Goal: Task Accomplishment & Management: Use online tool/utility

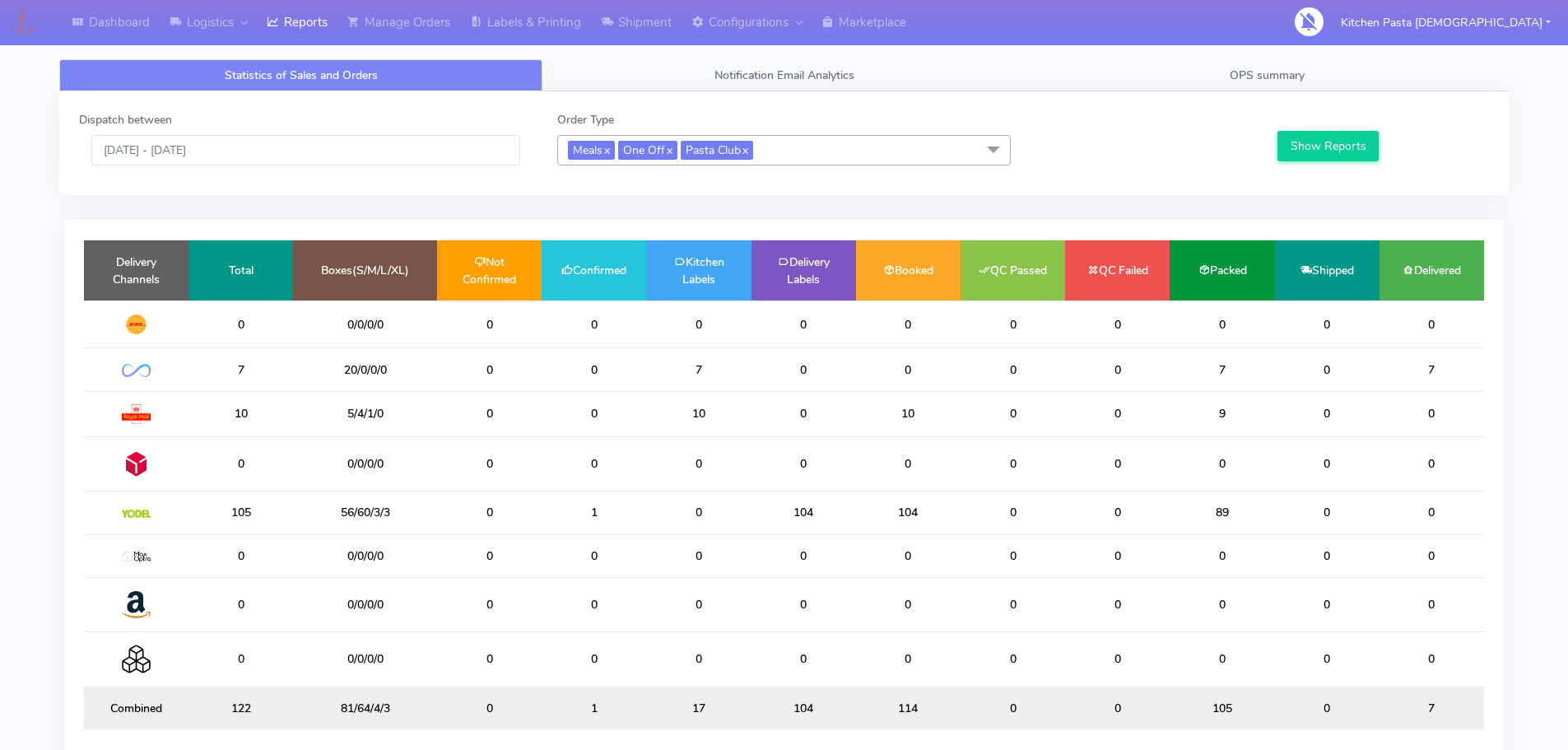
click at [798, 161] on span "Meals x One Off x Pasta Club x" at bounding box center [784, 150] width 453 height 31
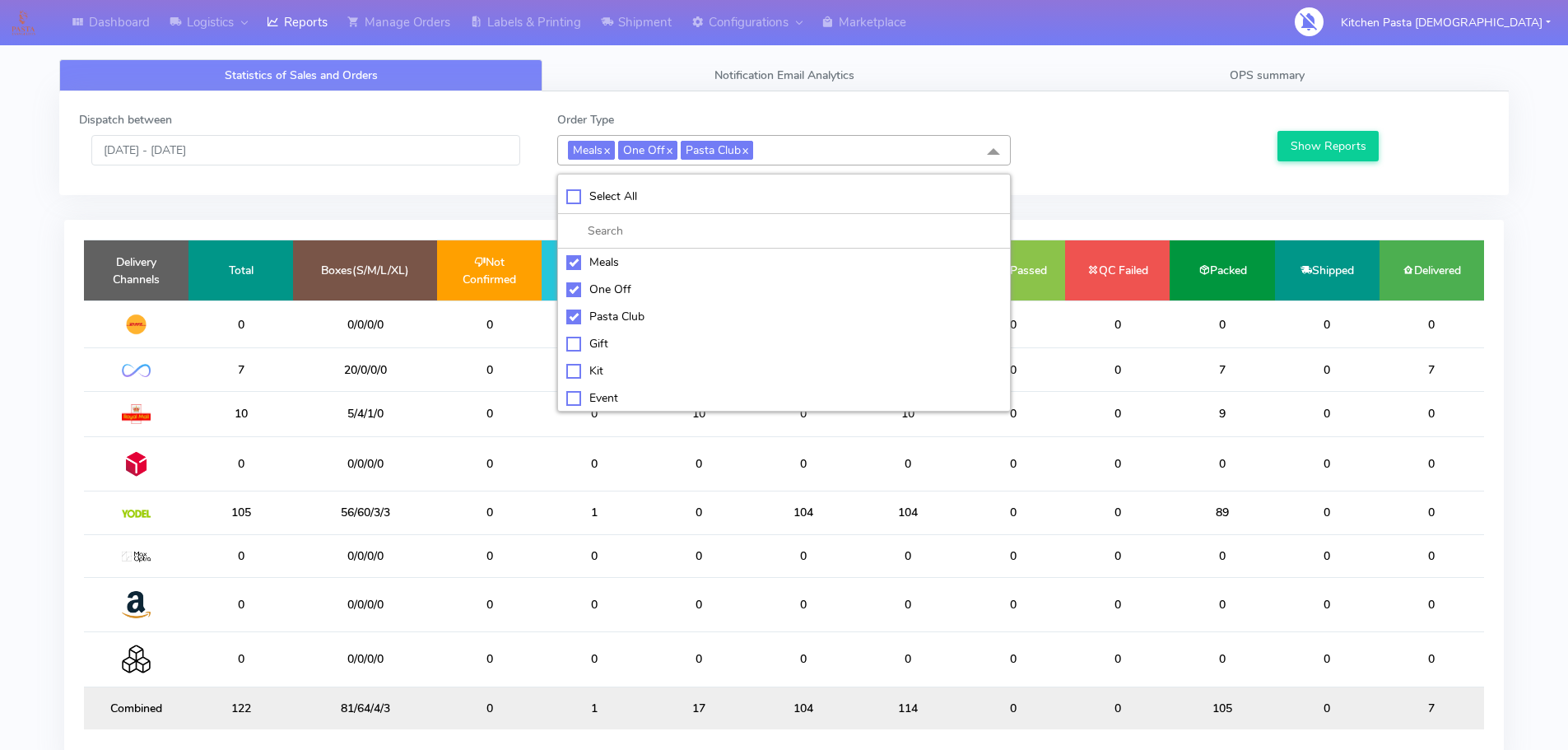
drag, startPoint x: 676, startPoint y: 264, endPoint x: 665, endPoint y: 280, distance: 19.4
click at [674, 265] on div "Meals" at bounding box center [784, 262] width 435 height 17
checkbox input "false"
click at [655, 290] on div "One Off" at bounding box center [784, 289] width 435 height 17
checkbox input "false"
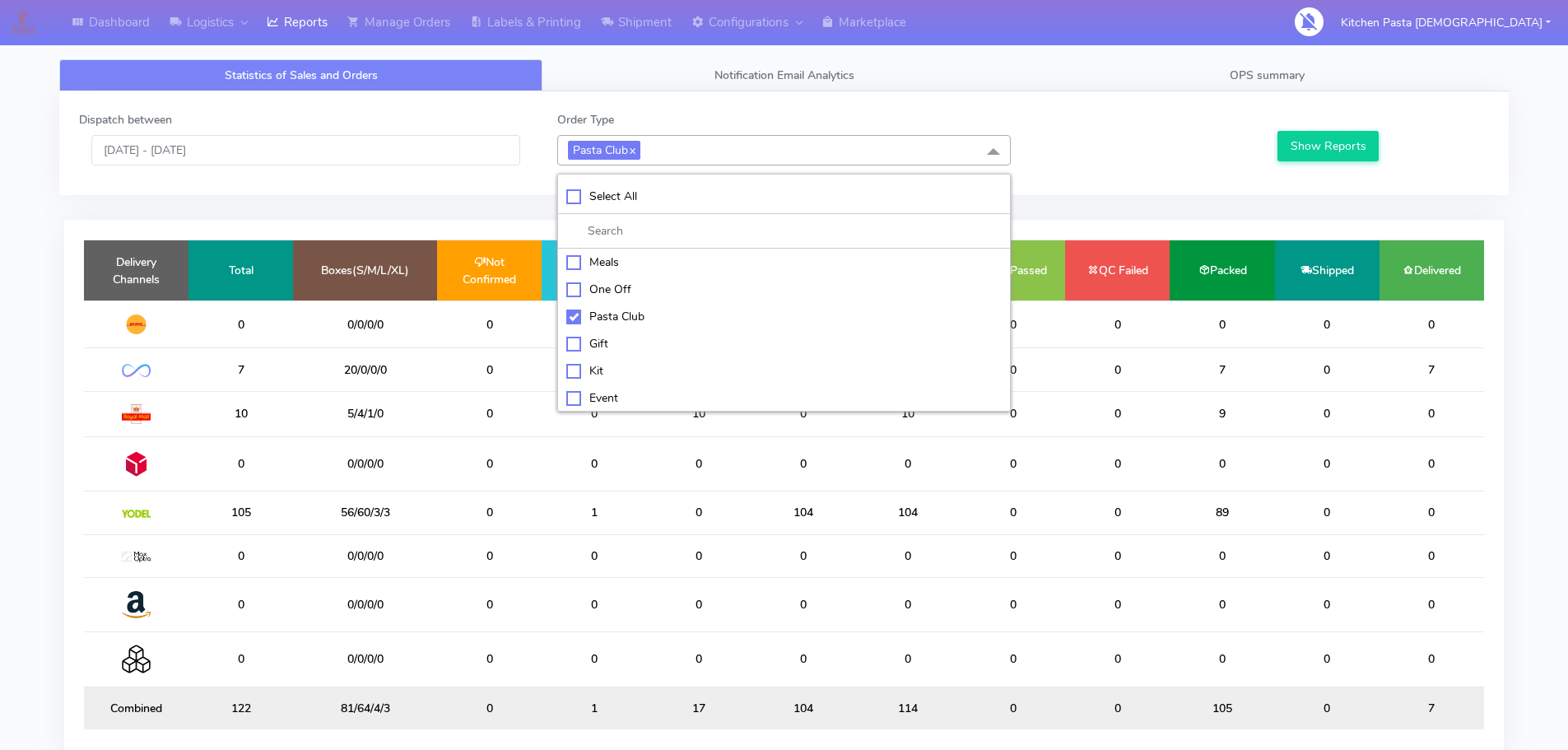
click at [643, 315] on div "Pasta Club" at bounding box center [784, 317] width 435 height 17
checkbox input "false"
click at [617, 371] on div "Kit" at bounding box center [784, 369] width 435 height 17
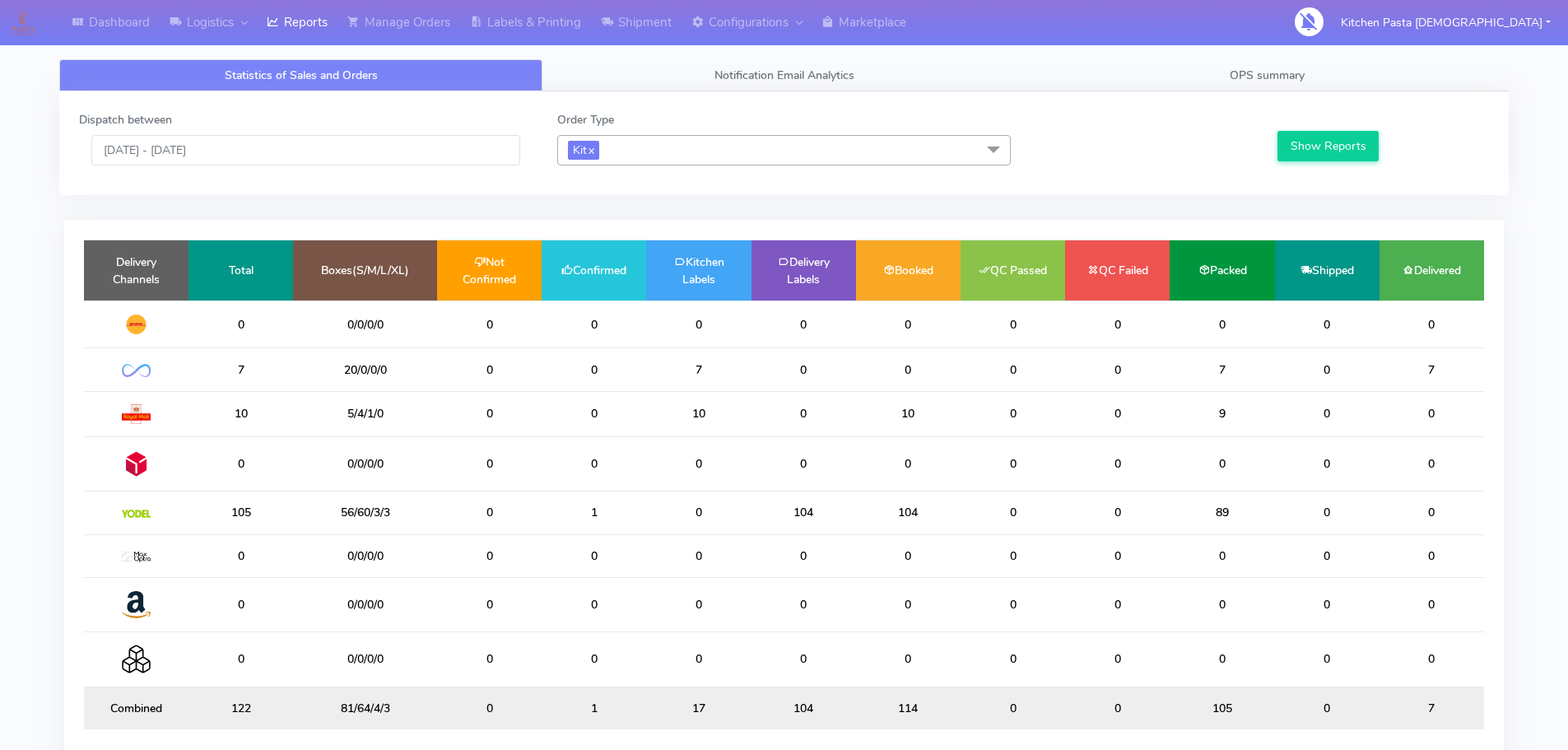
click at [1313, 163] on div "Show Reports" at bounding box center [1381, 137] width 239 height 54
click at [1321, 158] on button "Show Reports" at bounding box center [1328, 146] width 101 height 31
click at [653, 158] on span "Kit x" at bounding box center [784, 150] width 453 height 31
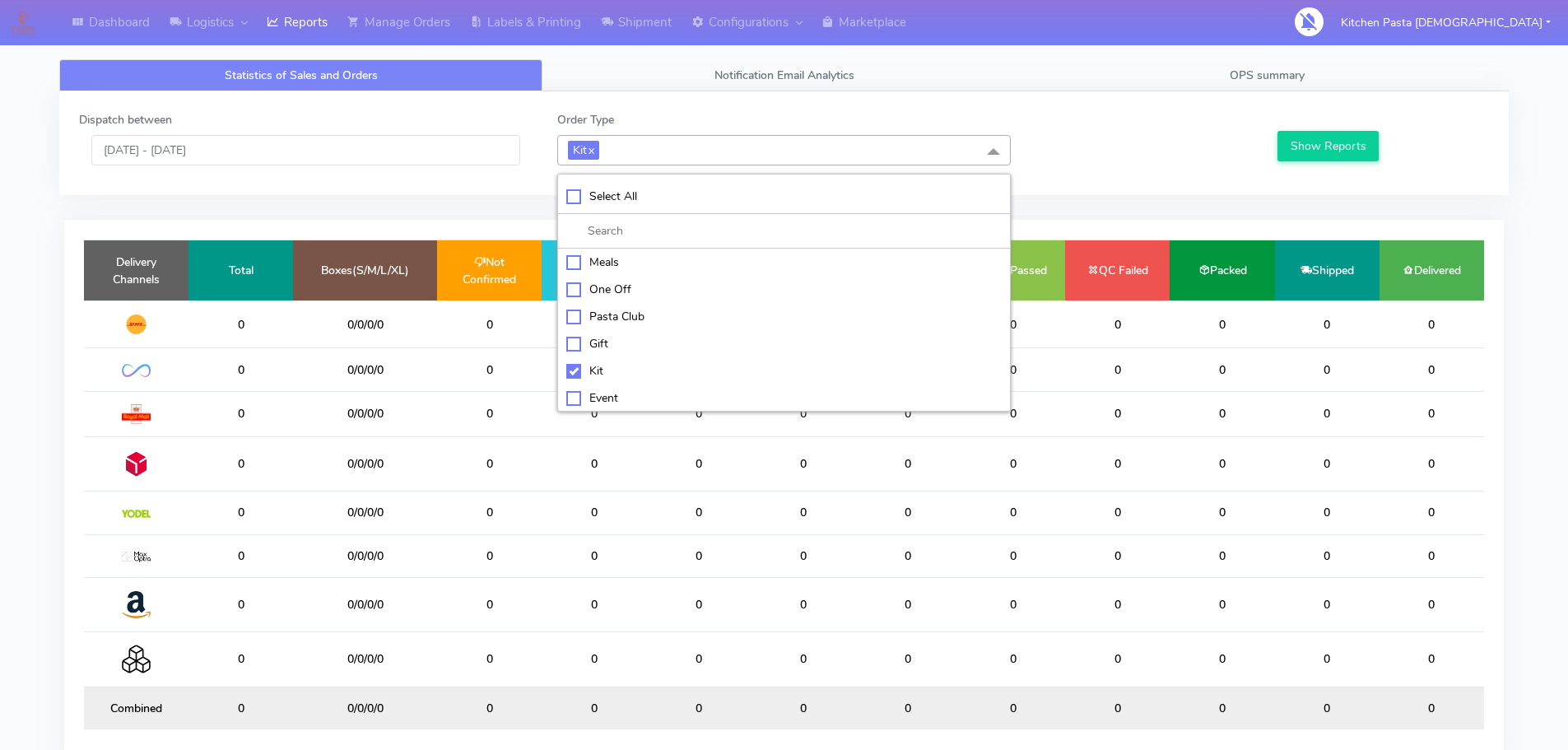
click at [598, 360] on li "Kit" at bounding box center [784, 370] width 451 height 27
checkbox input "false"
click at [598, 394] on div "ATAVI" at bounding box center [784, 395] width 435 height 17
checkbox input "true"
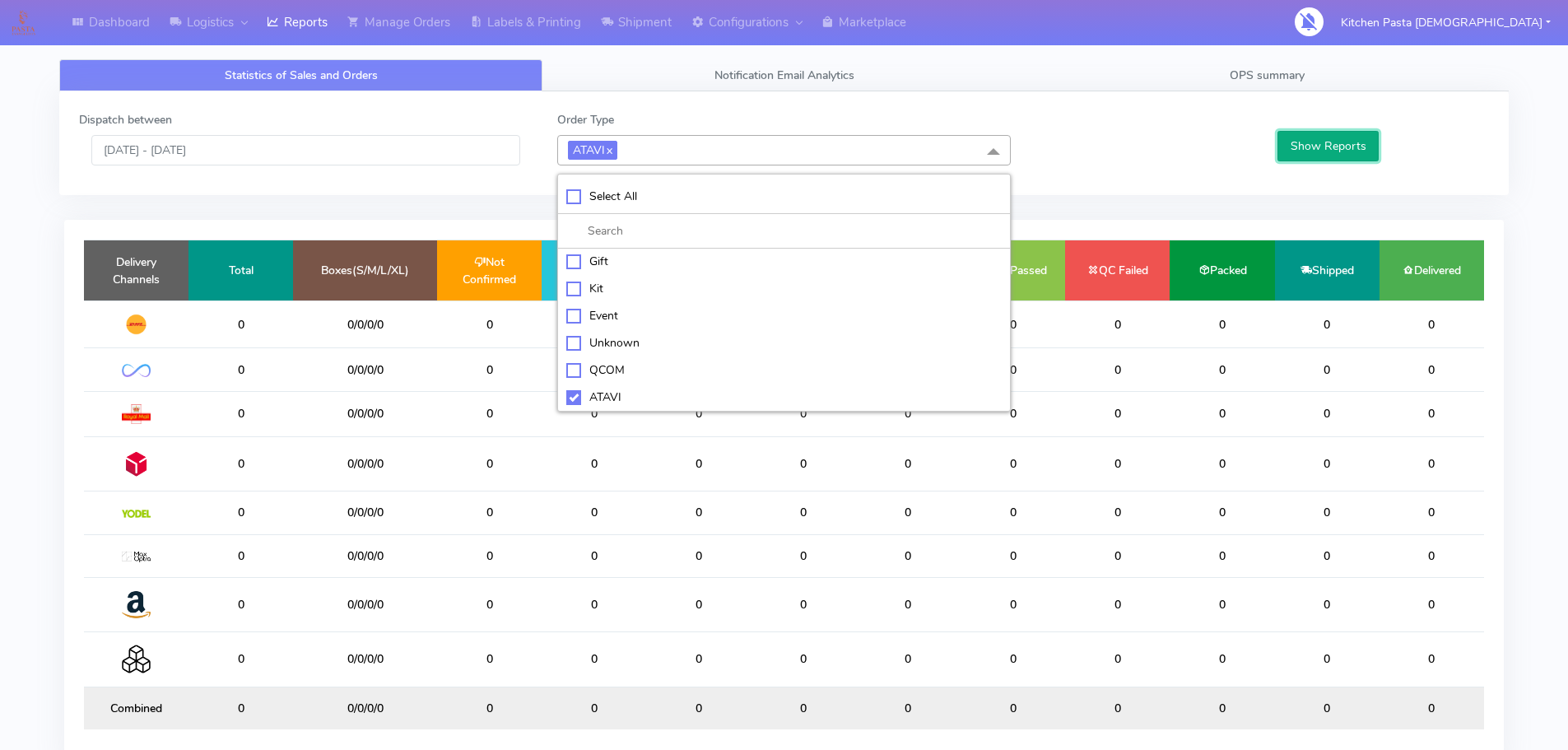
click at [1294, 154] on button "Show Reports" at bounding box center [1328, 146] width 101 height 31
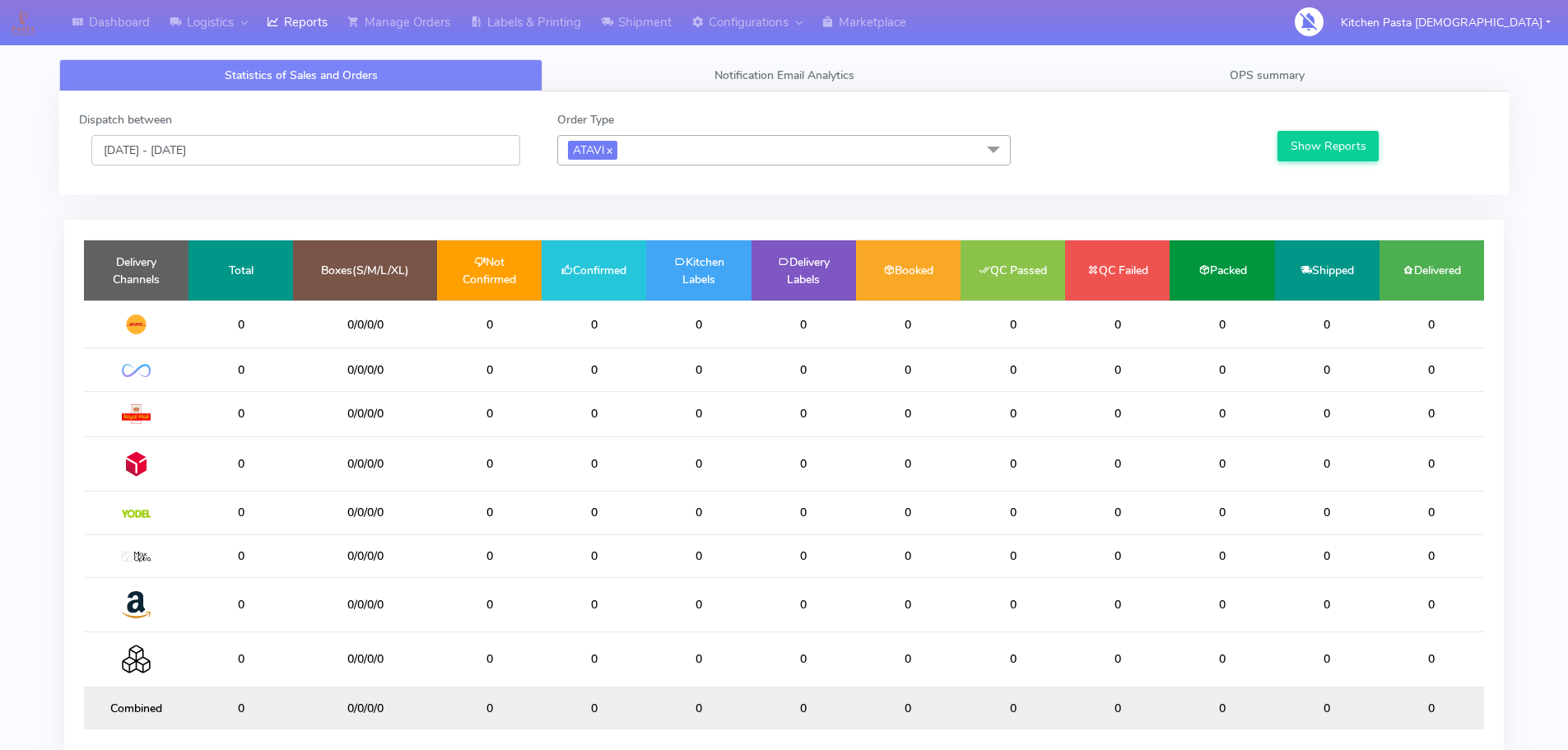
click at [407, 148] on input "[DATE] - [DATE]" at bounding box center [305, 150] width 429 height 31
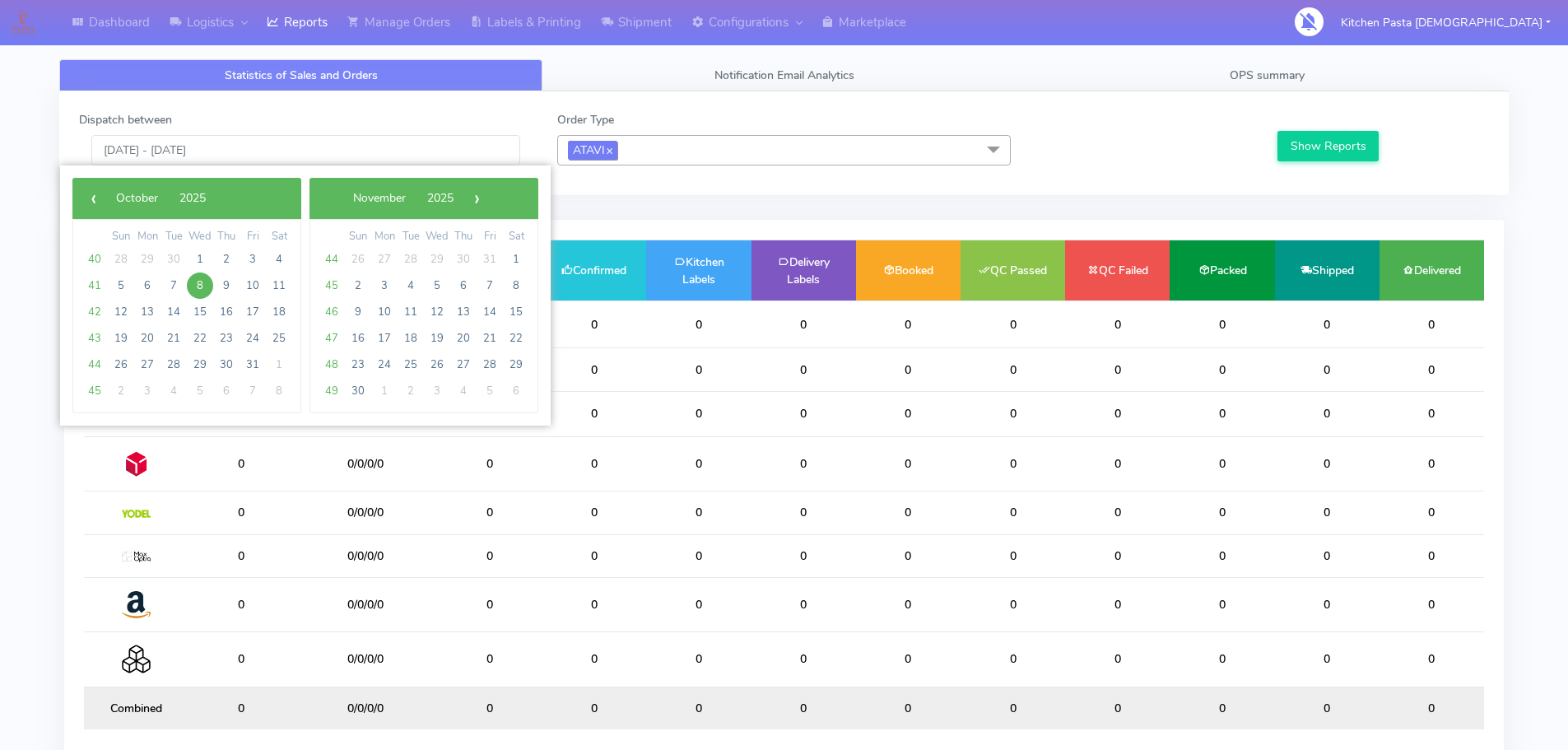
click at [617, 148] on span "ATAVI x" at bounding box center [593, 150] width 50 height 19
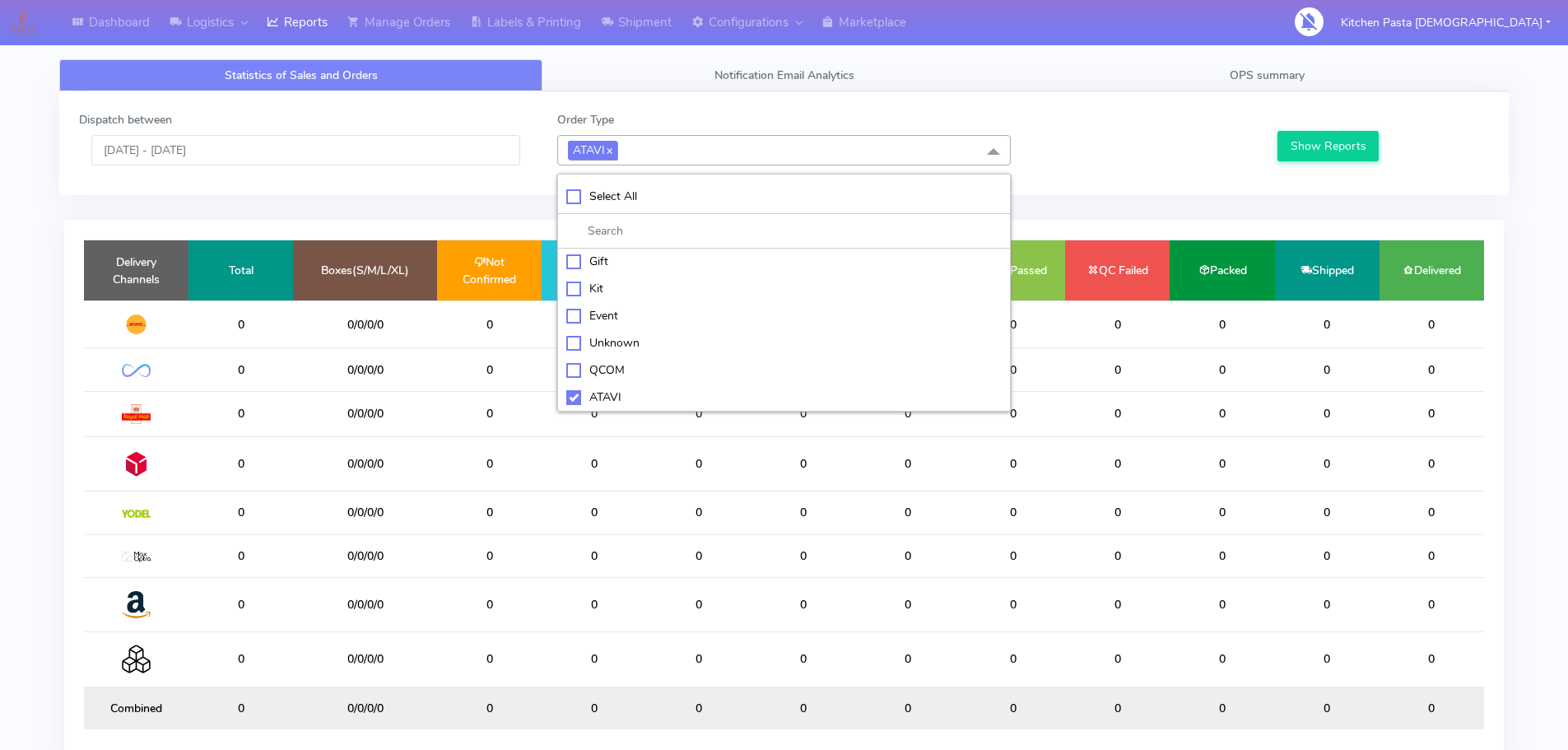
click at [613, 152] on link "x" at bounding box center [609, 149] width 8 height 17
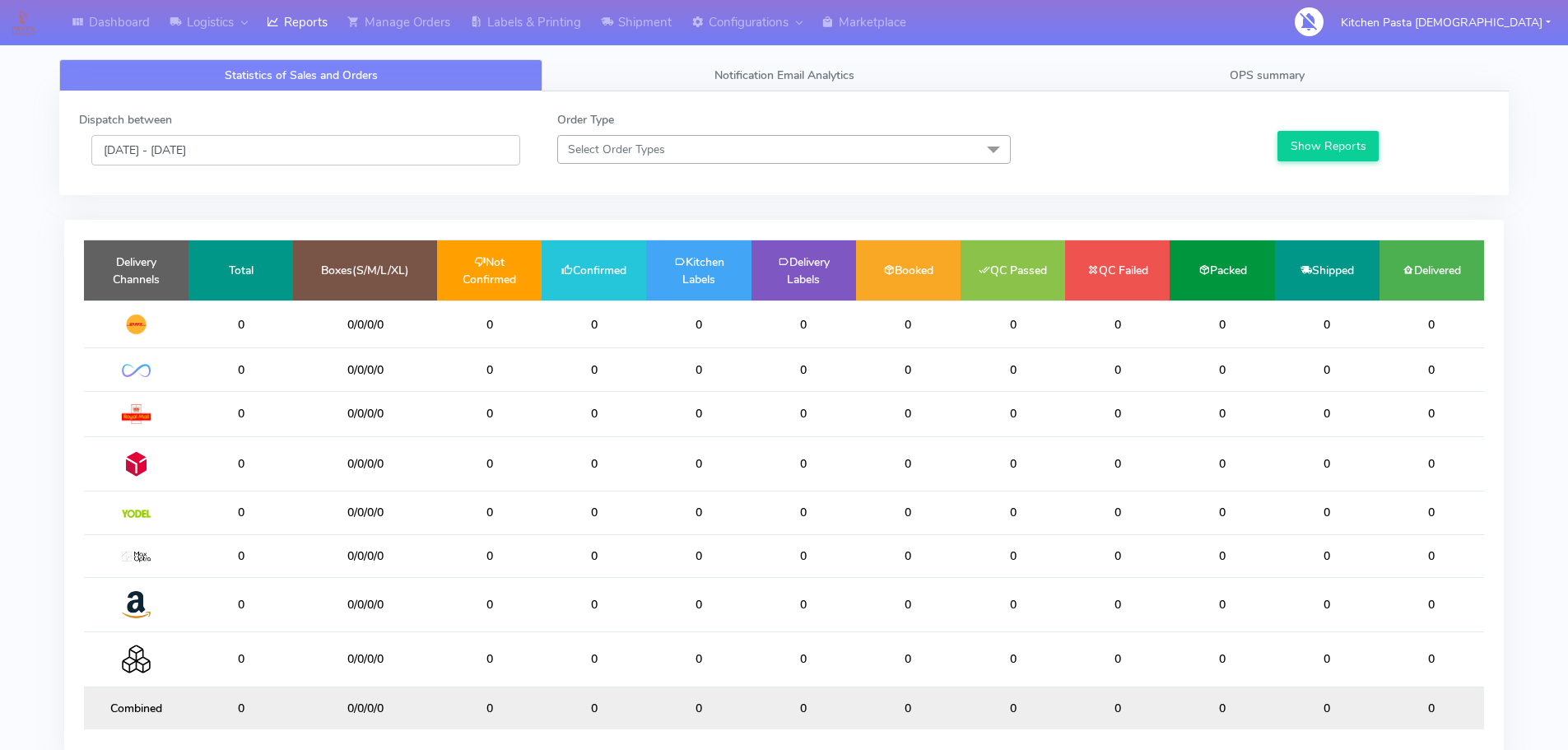
click at [453, 147] on input "[DATE] - [DATE]" at bounding box center [305, 150] width 429 height 31
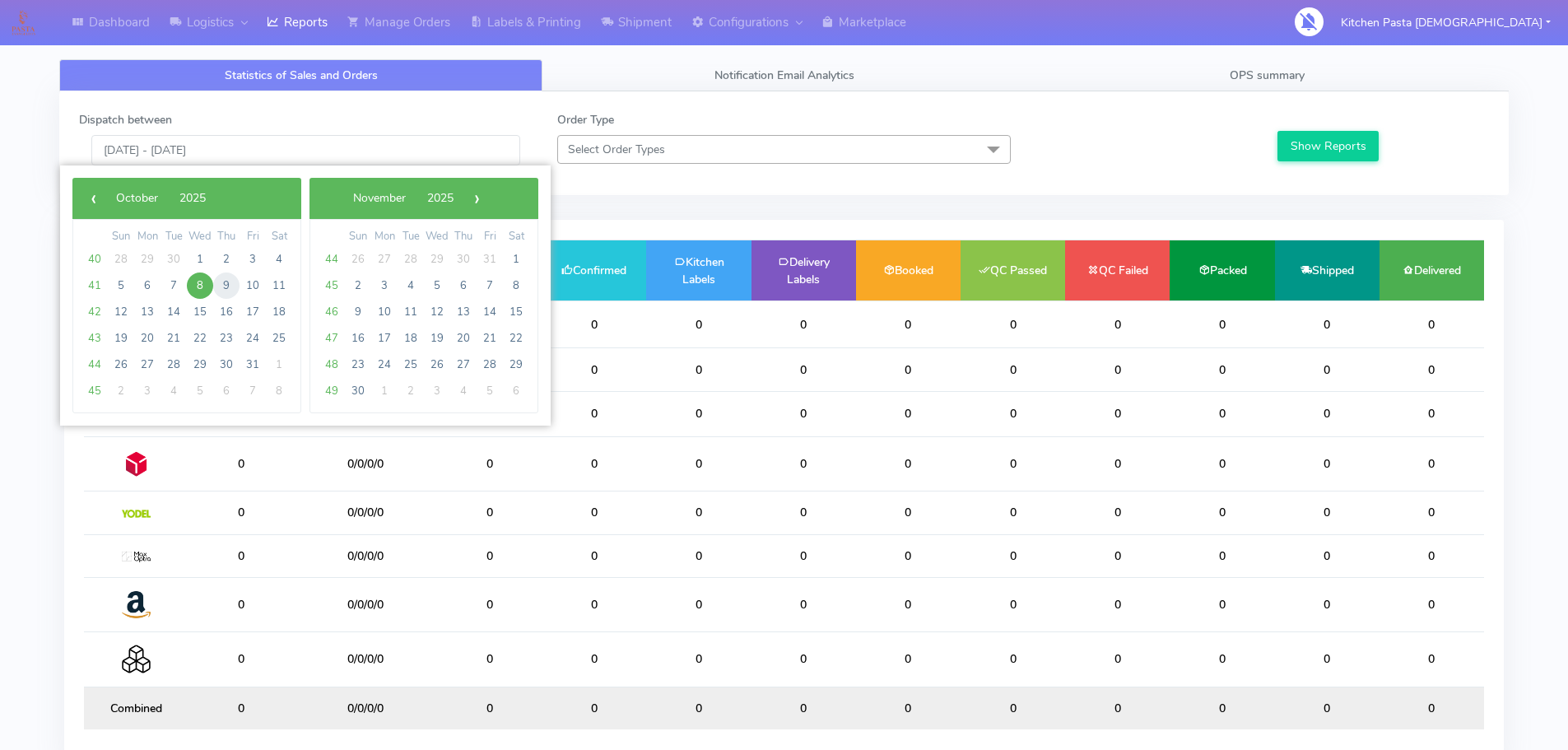
click at [231, 283] on span "9" at bounding box center [226, 285] width 27 height 27
type input "09/10/2025 - 09/10/2025"
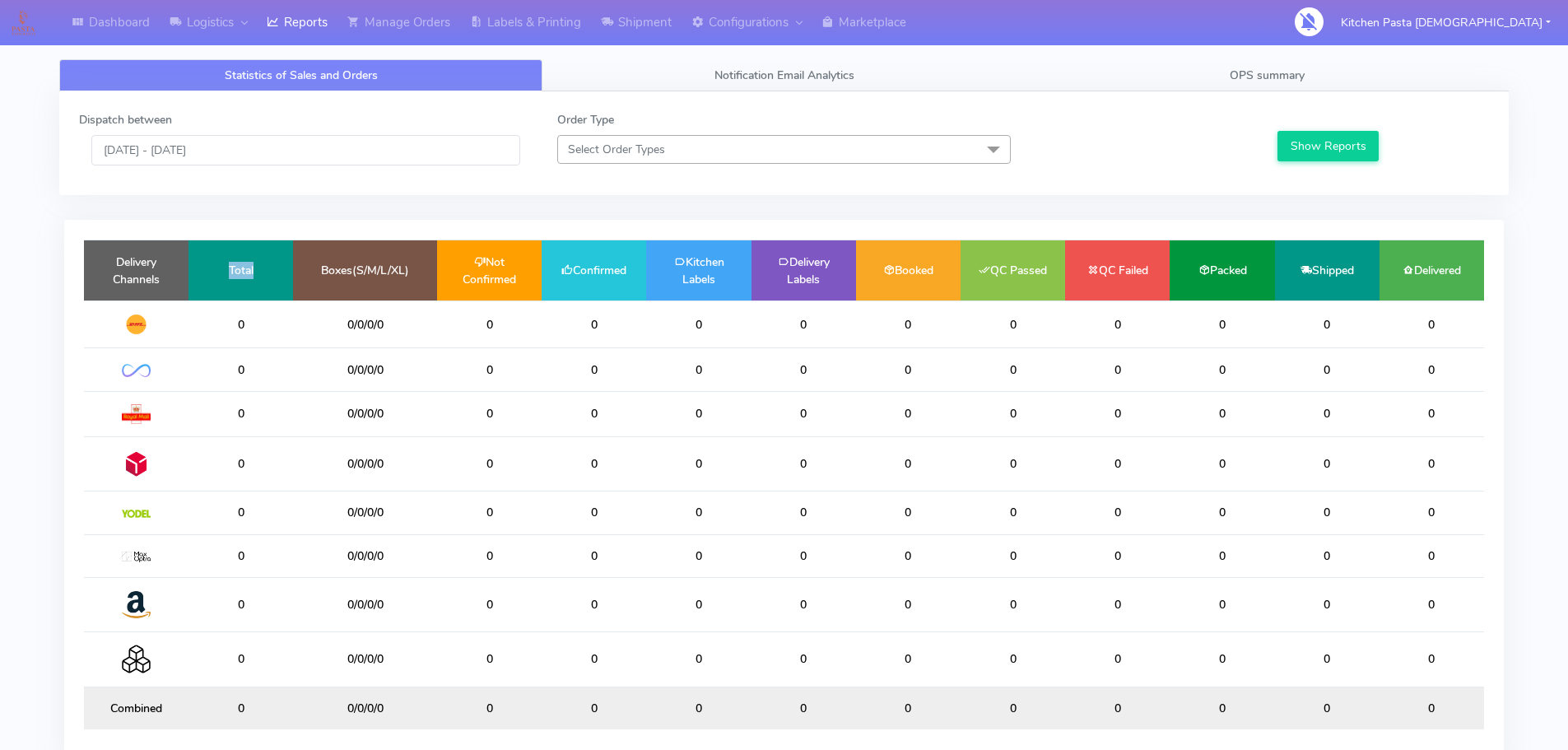
click at [230, 283] on td "Total" at bounding box center [240, 270] width 105 height 60
click at [1330, 153] on button "Show Reports" at bounding box center [1328, 146] width 101 height 31
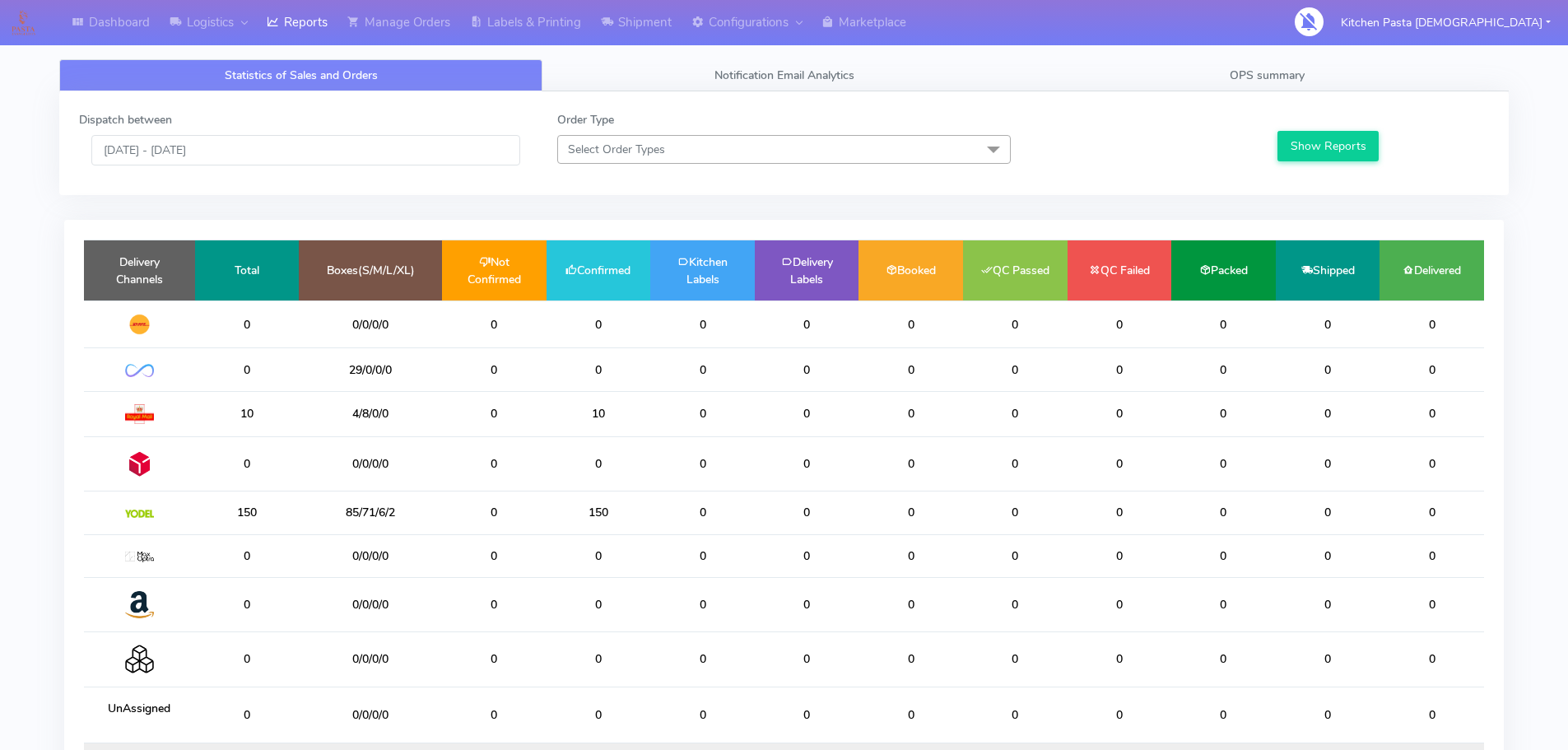
click at [0, 300] on div "Dashboard Logistics London Logistics Reports Manage Orders Labels & Printing Sh…" at bounding box center [784, 439] width 1568 height 820
